Goal: Transaction & Acquisition: Book appointment/travel/reservation

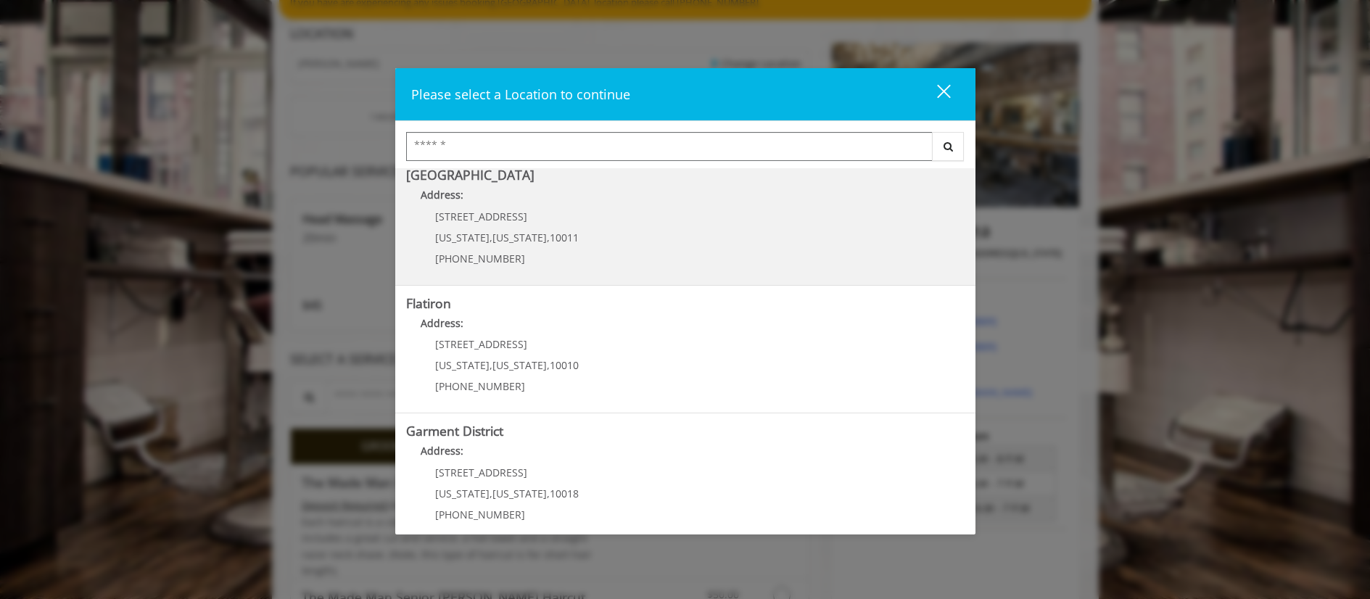
scroll to position [281, 0]
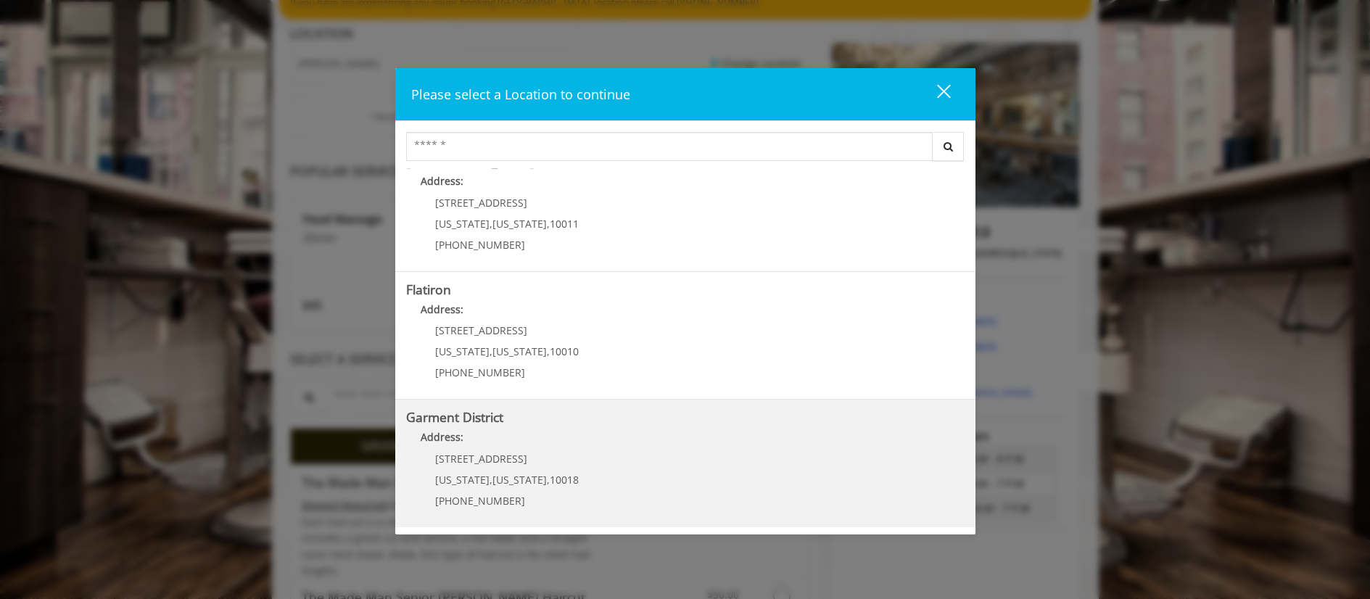
click at [548, 428] on District "Garment District Address: [STREET_ADDRESS][US_STATE][US_STATE] (212) 997-4247" at bounding box center [685, 464] width 559 height 106
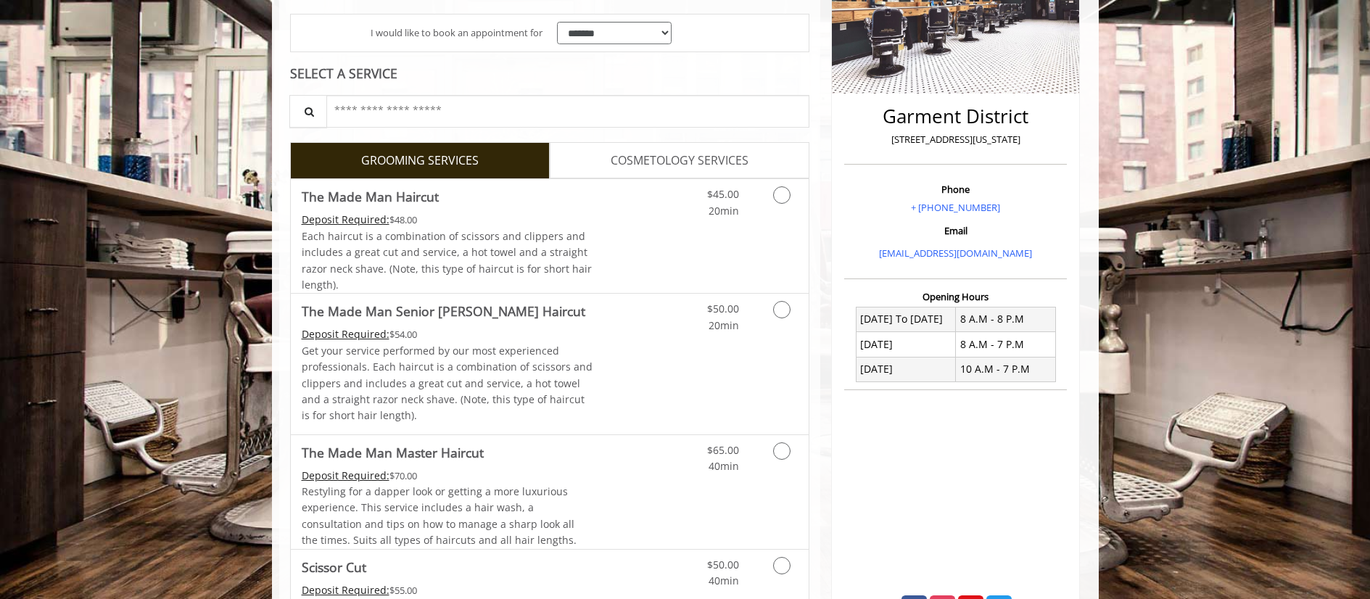
scroll to position [290, 0]
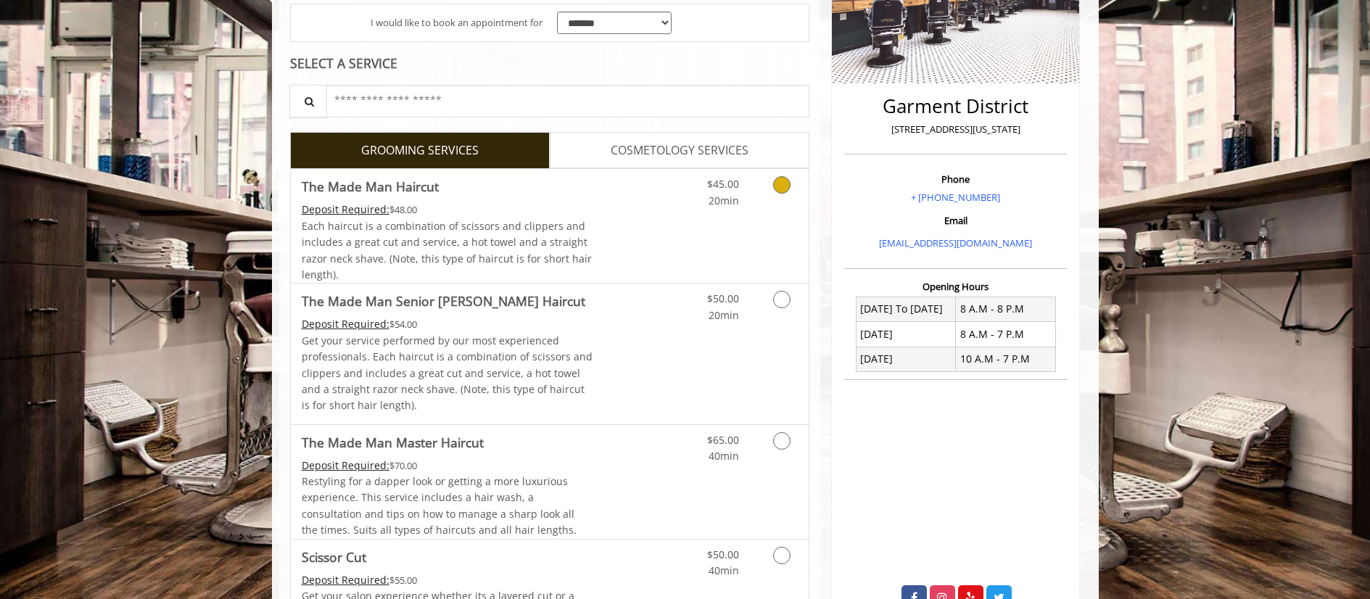
click at [778, 193] on link "Grooming services" at bounding box center [779, 189] width 37 height 40
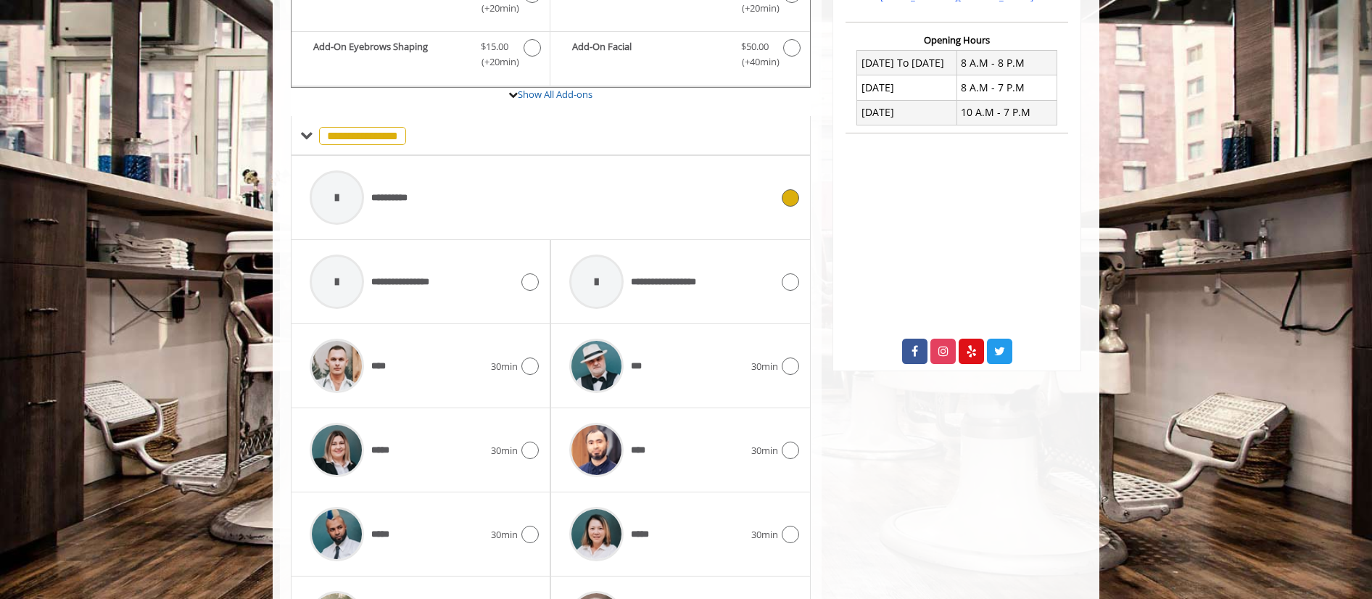
scroll to position [562, 0]
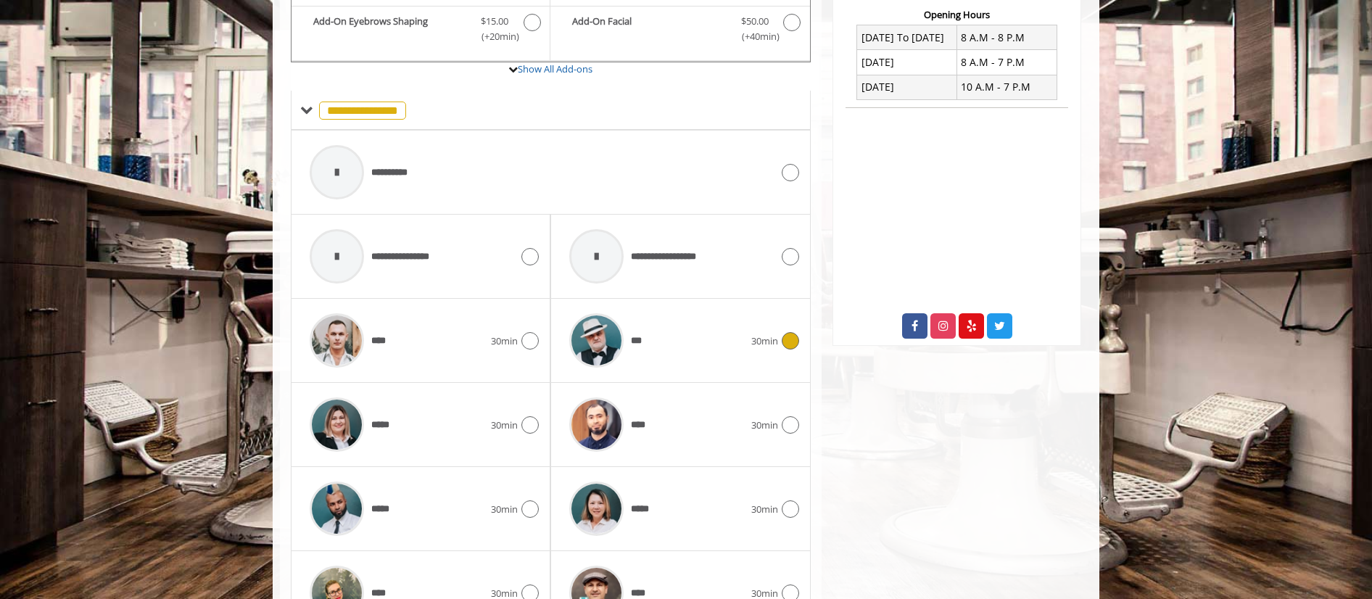
click at [788, 341] on icon at bounding box center [790, 340] width 17 height 17
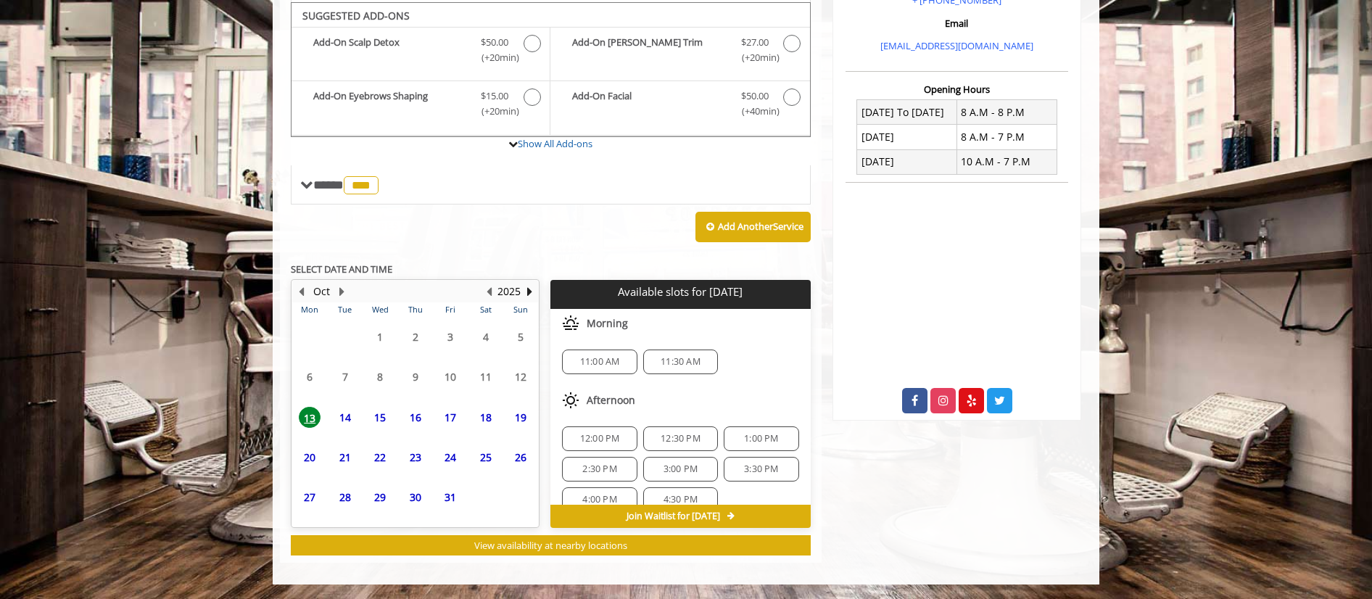
scroll to position [487, 0]
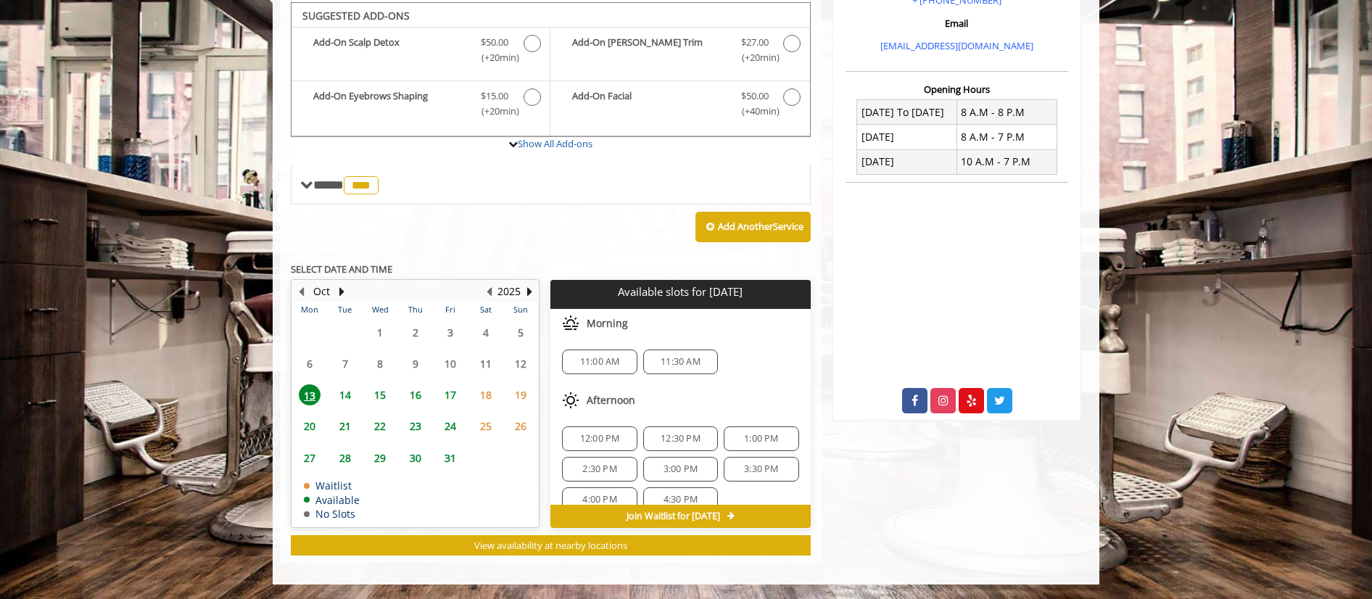
click at [344, 394] on span "14" at bounding box center [345, 394] width 22 height 21
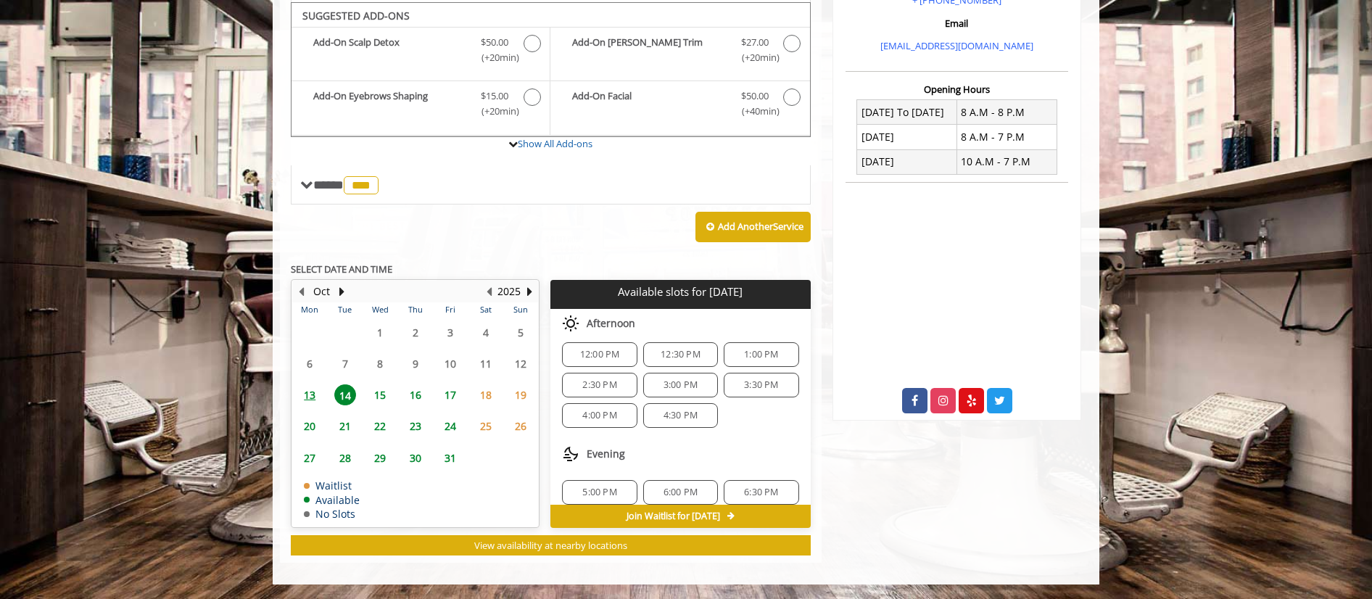
click at [780, 347] on div "1:00 PM" at bounding box center [761, 354] width 75 height 25
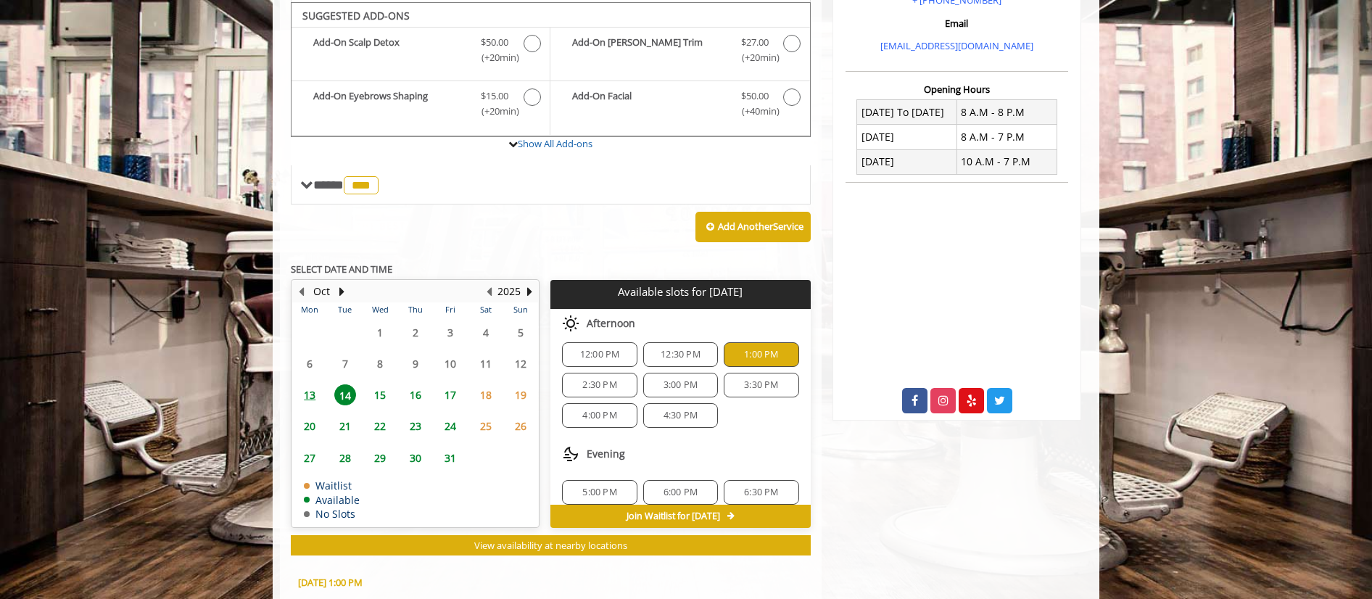
scroll to position [750, 0]
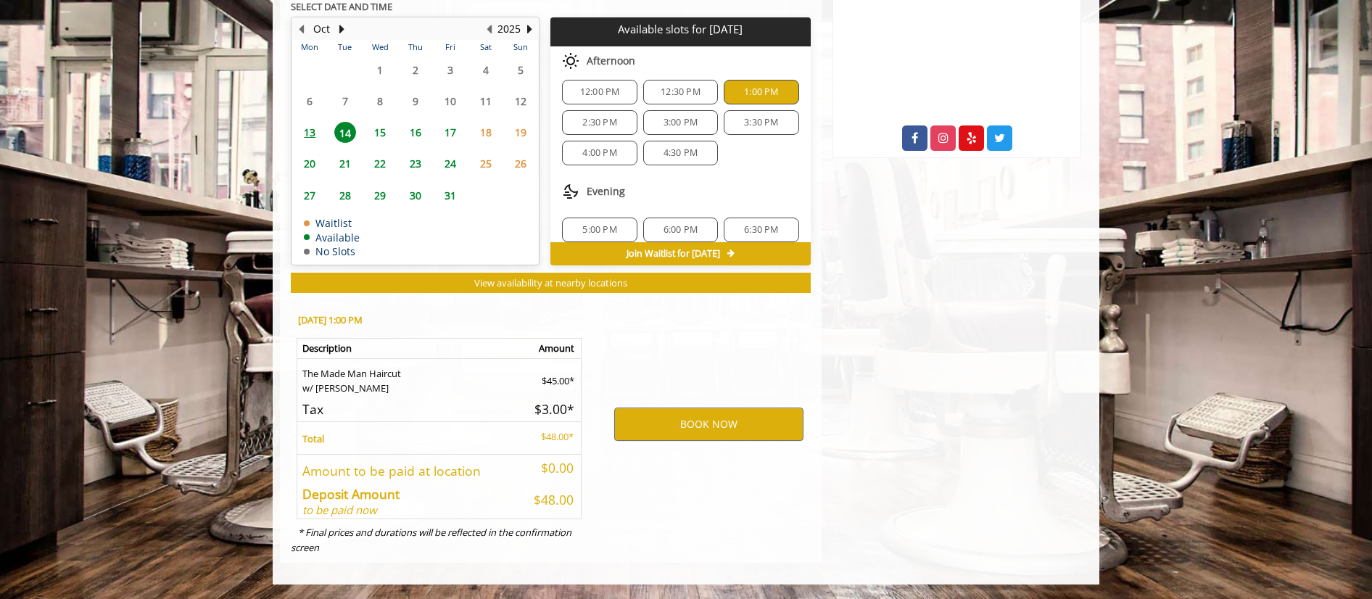
click at [604, 126] on span "2:30 PM" at bounding box center [599, 123] width 34 height 12
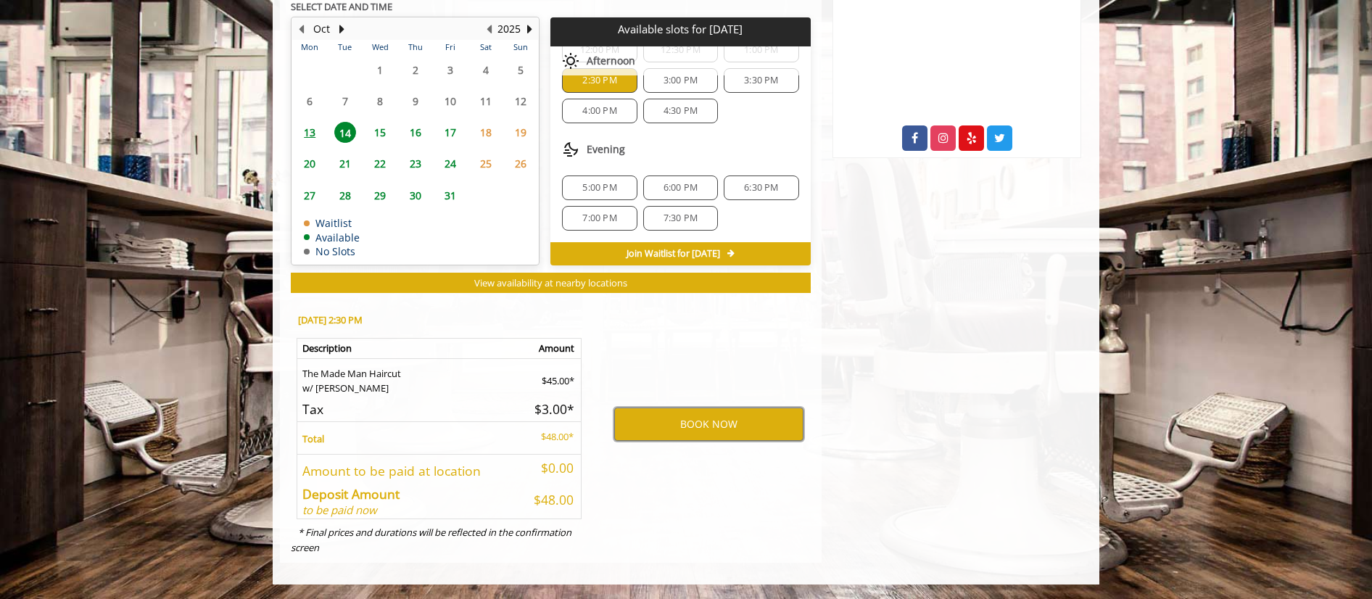
scroll to position [115, 0]
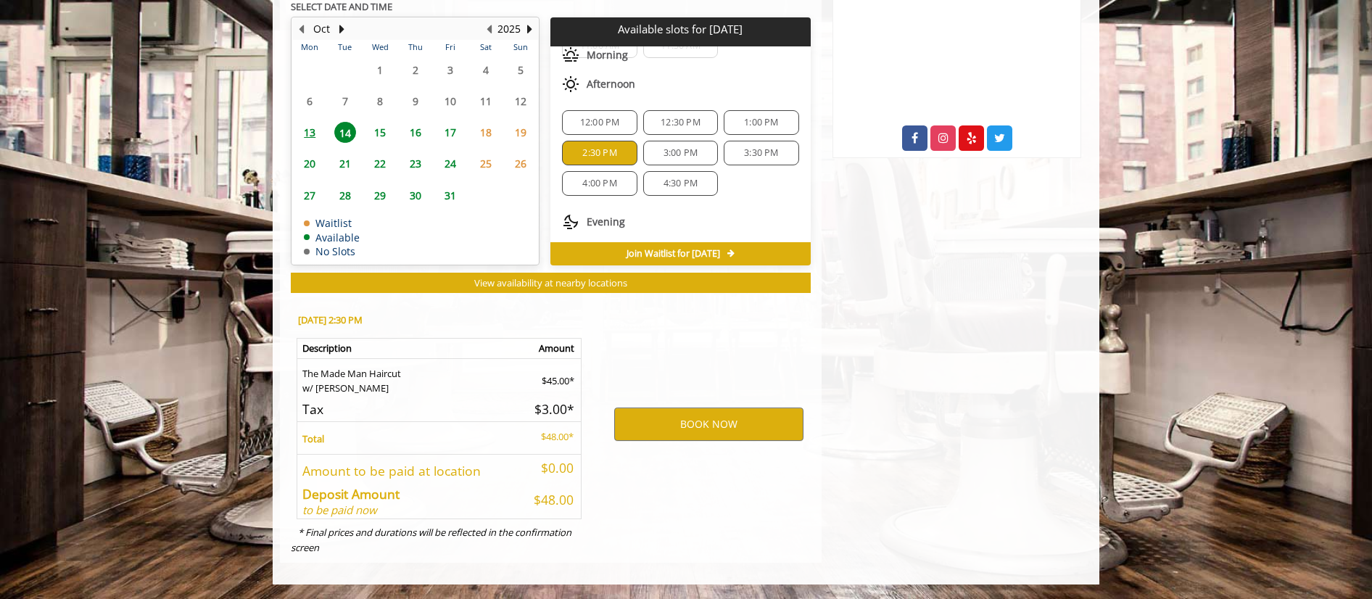
click at [311, 134] on span "13" at bounding box center [310, 132] width 22 height 21
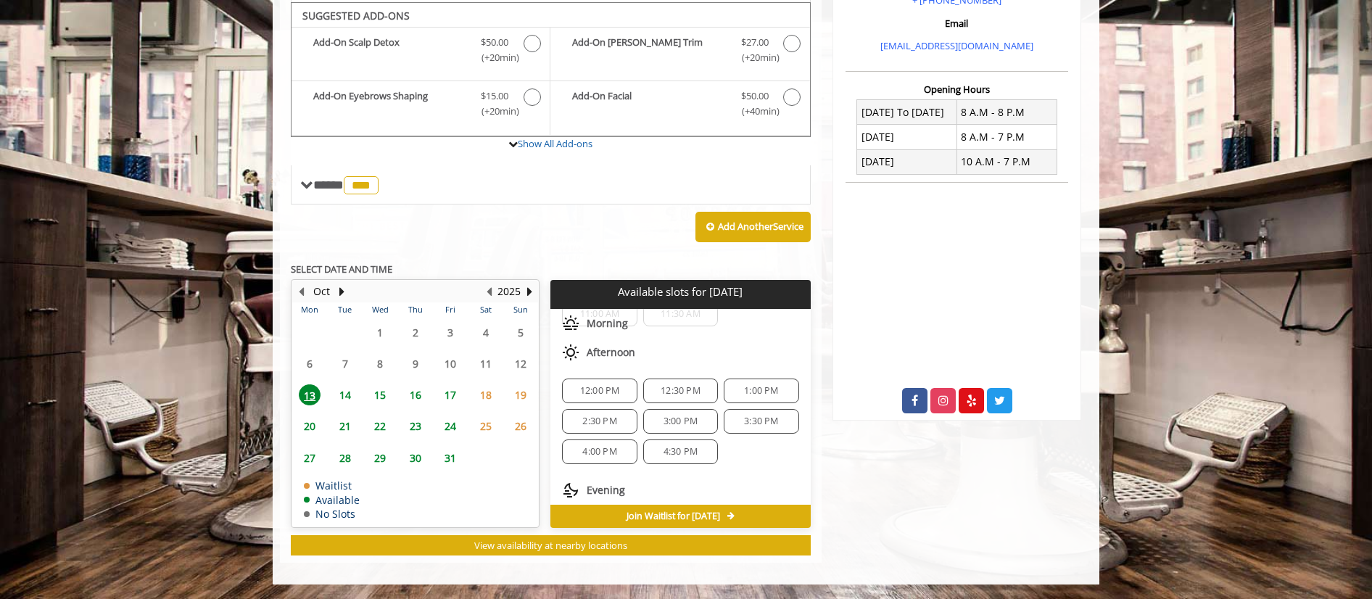
scroll to position [73, 0]
click at [350, 397] on span "14" at bounding box center [345, 394] width 22 height 21
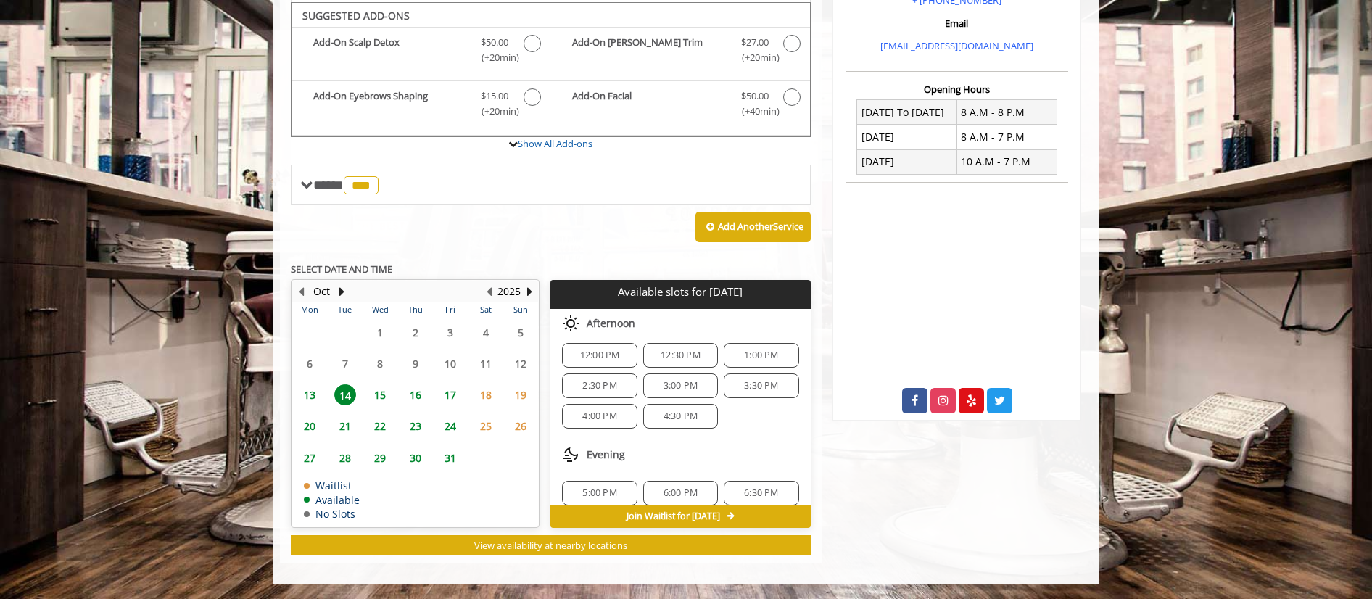
scroll to position [145, 0]
click at [598, 390] on div "2:30 PM" at bounding box center [599, 385] width 75 height 25
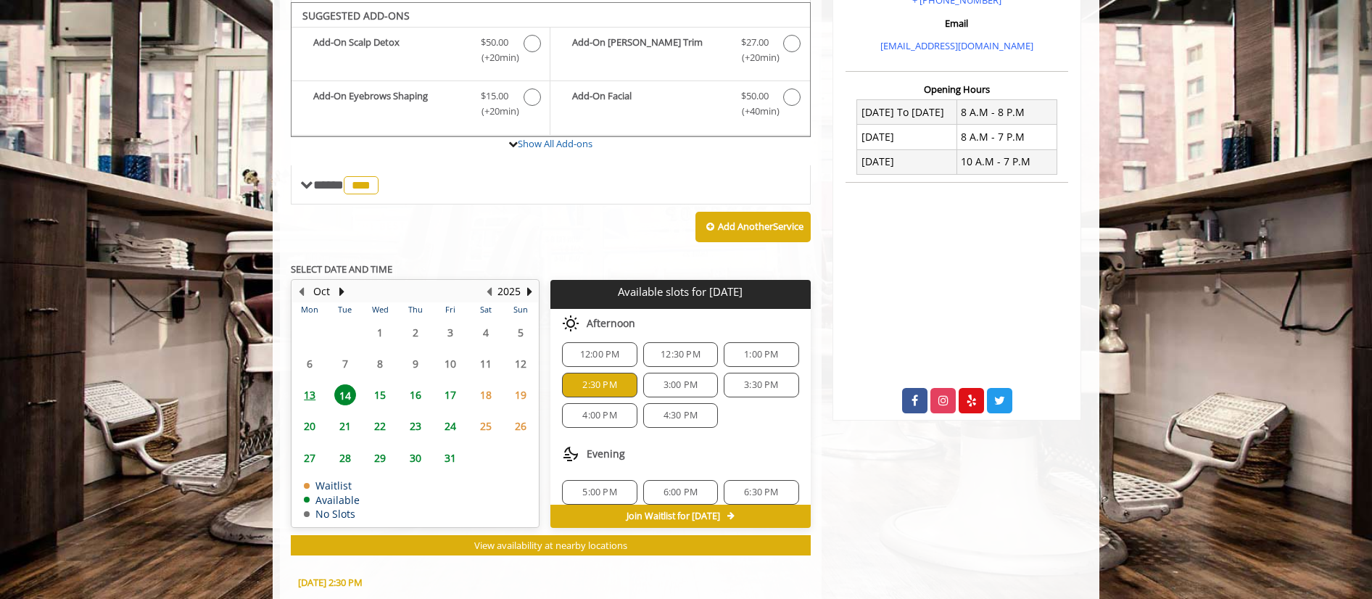
scroll to position [750, 0]
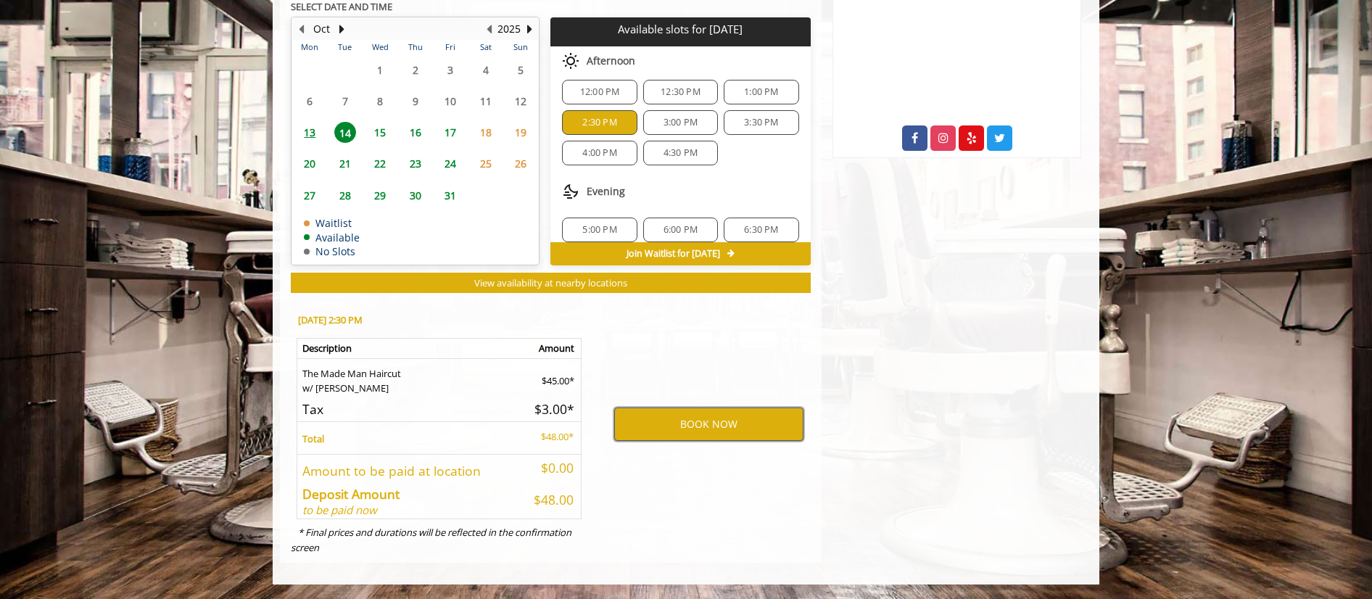
click at [667, 422] on button "BOOK NOW" at bounding box center [708, 424] width 189 height 33
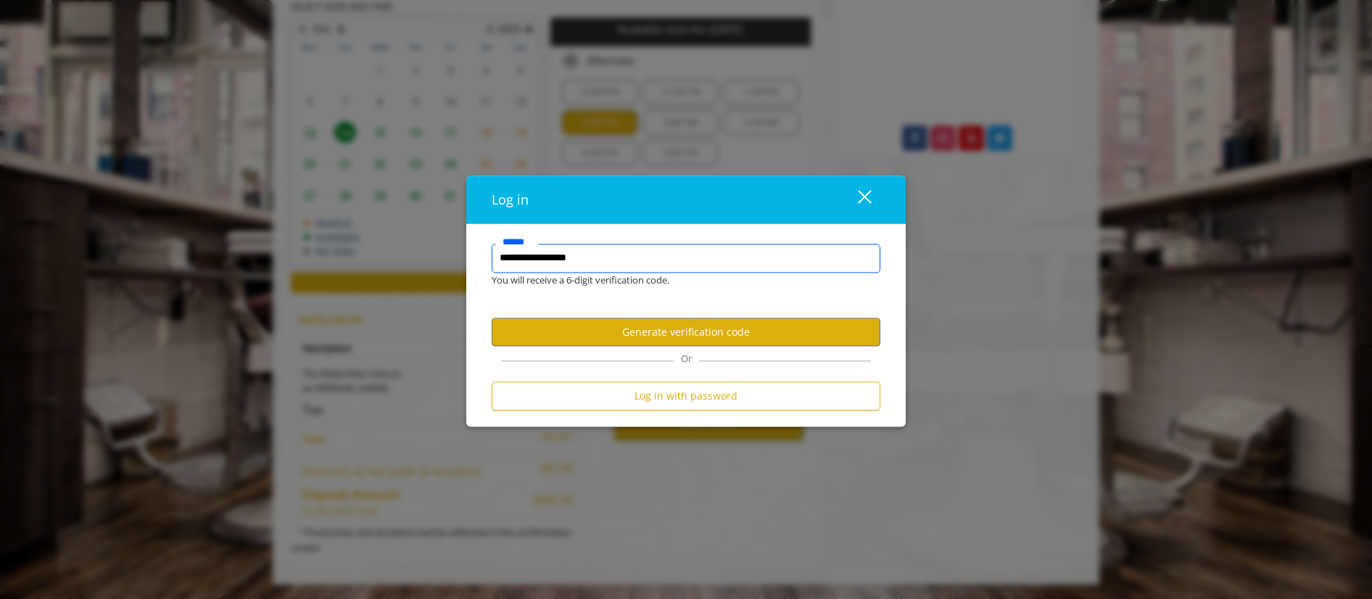
type input "**********"
click at [659, 337] on button "Generate verification code" at bounding box center [686, 332] width 389 height 28
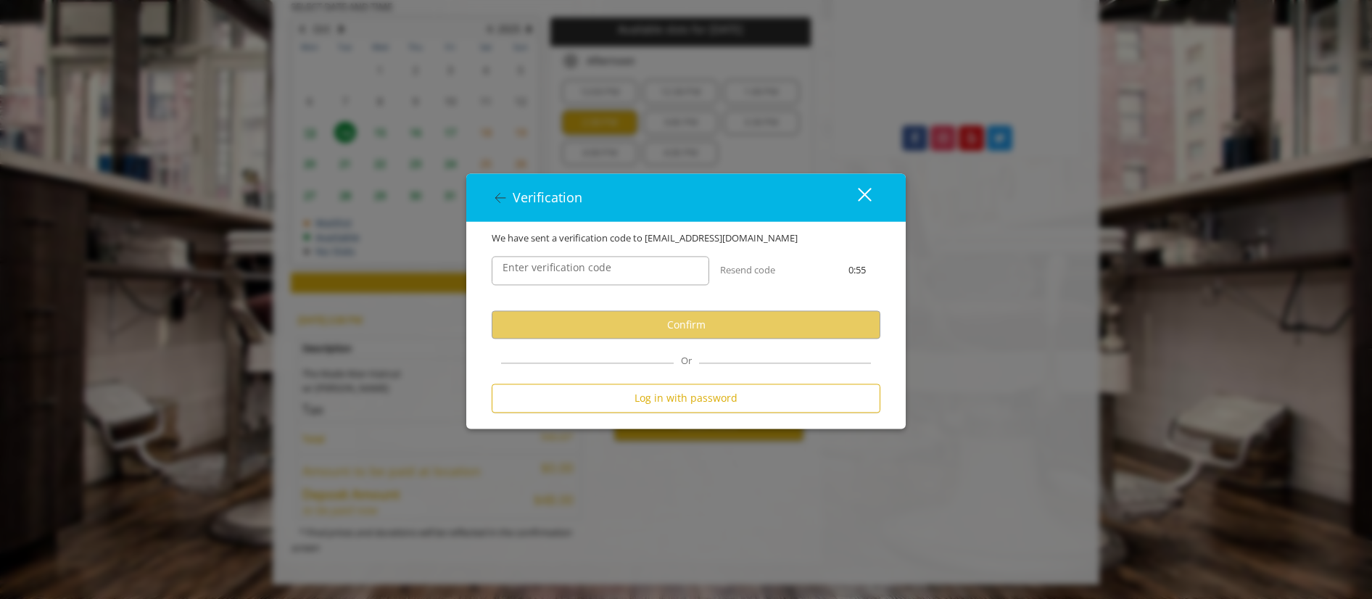
click at [605, 264] on label "Enter verification code" at bounding box center [556, 268] width 123 height 16
click at [605, 264] on input "Enter verification code" at bounding box center [601, 271] width 218 height 29
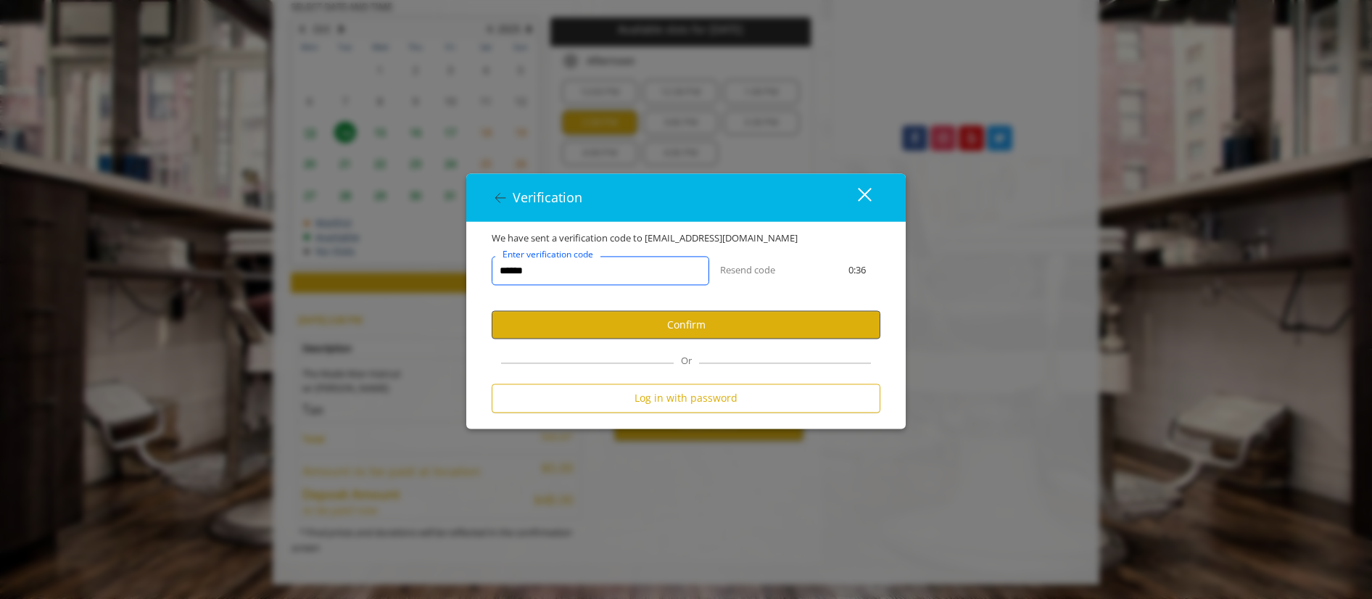
type input "******"
click at [664, 321] on button "Confirm" at bounding box center [686, 325] width 389 height 28
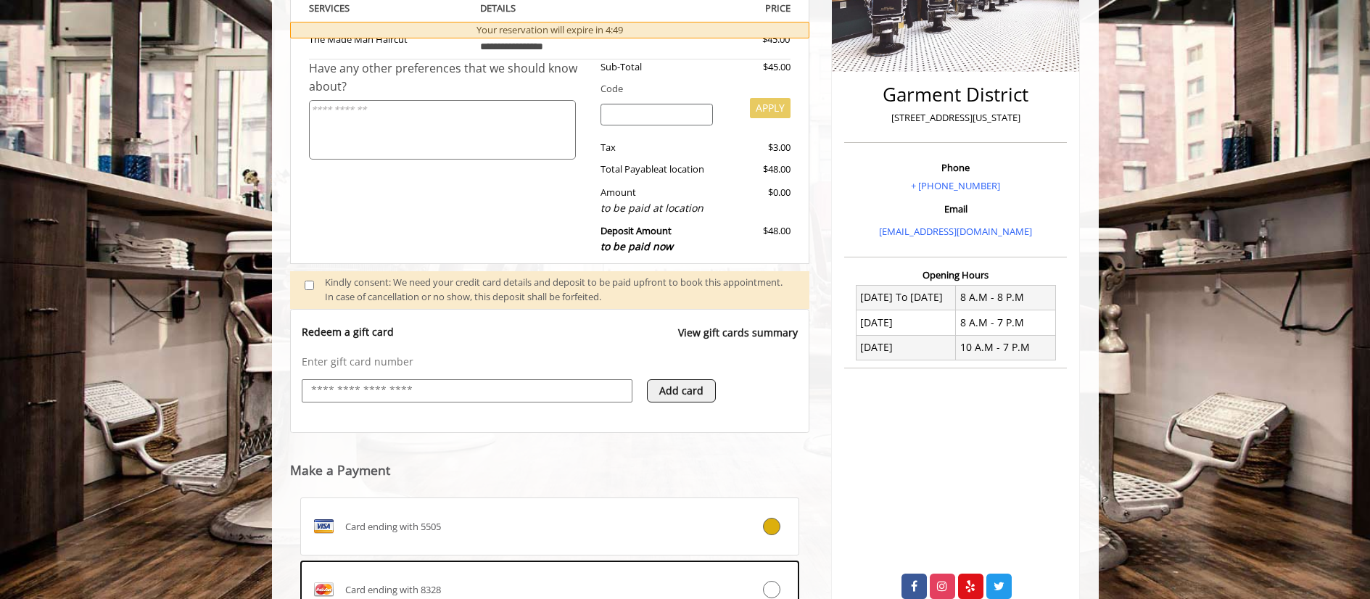
scroll to position [502, 0]
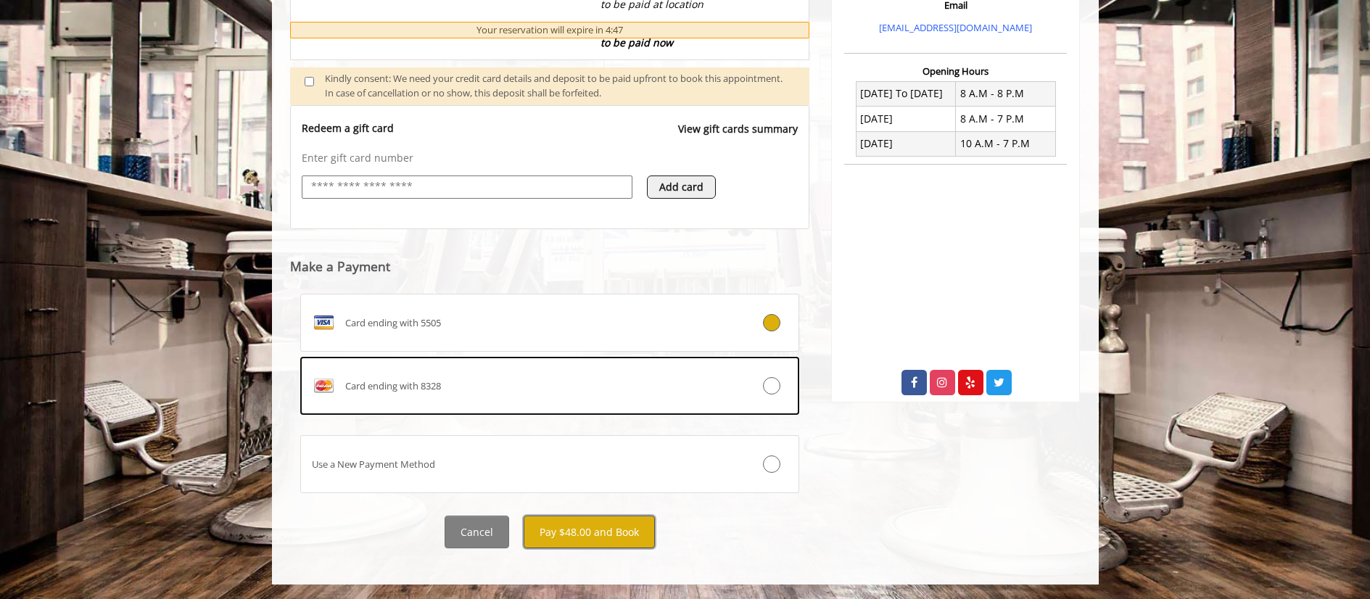
click at [585, 536] on button "Pay $48.00 and Book" at bounding box center [589, 532] width 131 height 33
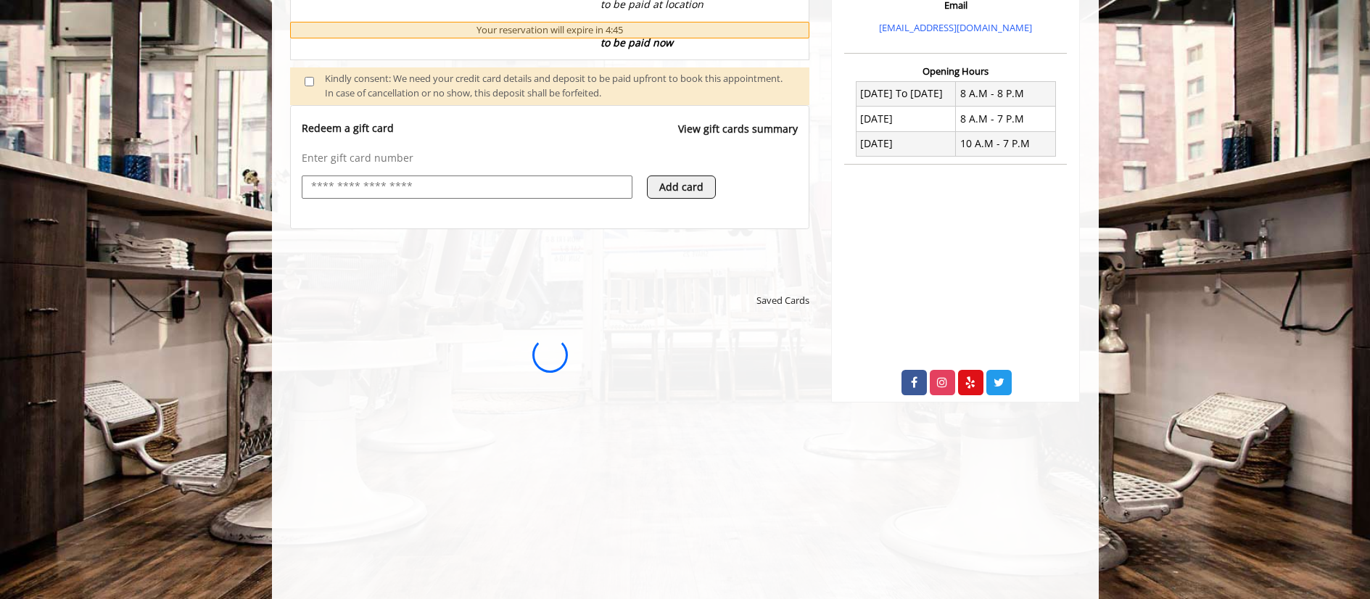
scroll to position [0, 0]
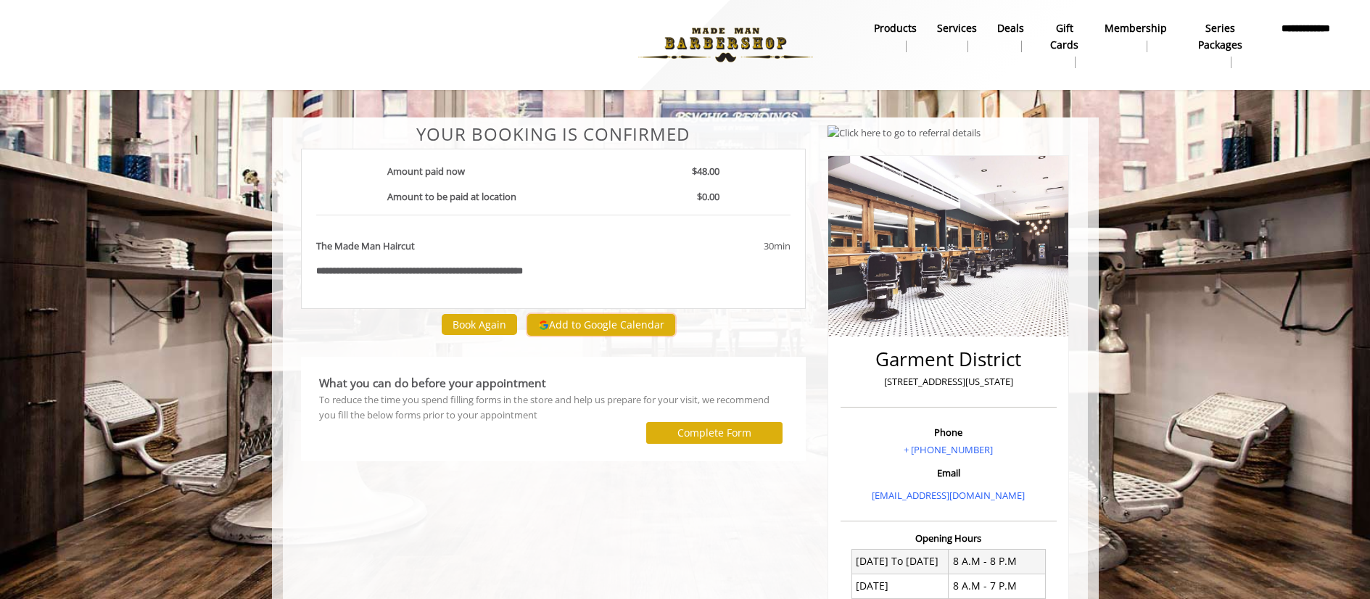
click at [635, 323] on button "Add to Google Calendar" at bounding box center [601, 325] width 148 height 22
